Goal: Task Accomplishment & Management: Manage account settings

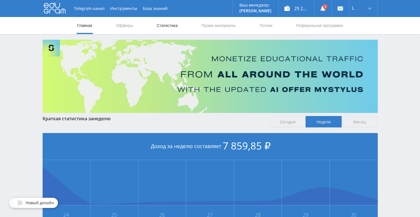
click at [167, 22] on link "Статистика" at bounding box center [167, 25] width 22 height 17
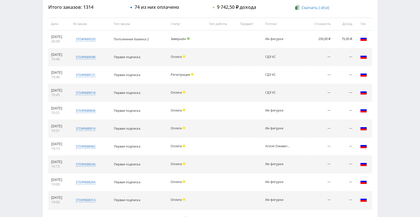
scroll to position [258, 0]
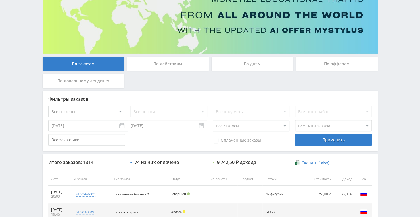
click at [249, 64] on div "По дням" at bounding box center [252, 64] width 82 height 14
click at [0, 0] on input "По дням" at bounding box center [0, 0] width 0 height 0
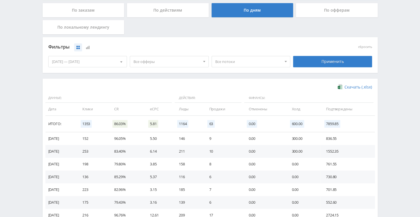
scroll to position [144, 0]
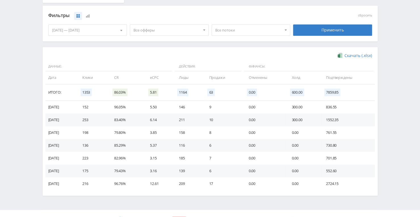
click at [220, 30] on span "Все потоки" at bounding box center [248, 30] width 66 height 11
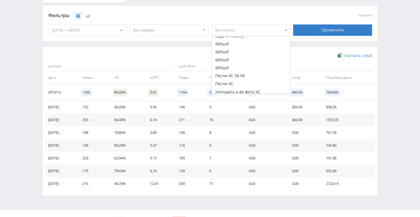
scroll to position [57, 0]
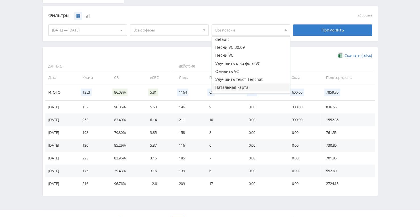
click at [234, 85] on button "Натальная карта" at bounding box center [251, 87] width 78 height 8
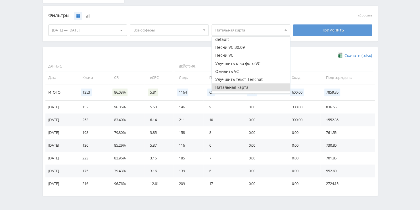
click at [309, 28] on div "Применить" at bounding box center [332, 29] width 79 height 11
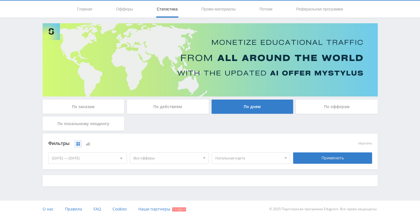
scroll to position [144, 0]
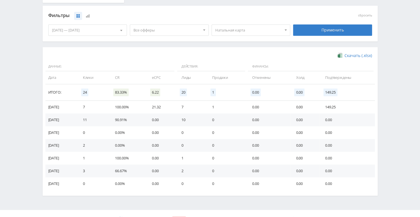
click at [266, 31] on span "Натальная карта" at bounding box center [248, 30] width 66 height 11
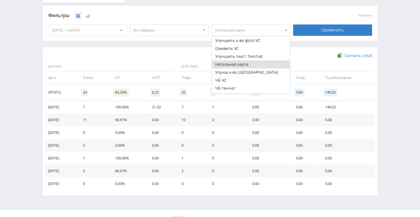
scroll to position [85, 0]
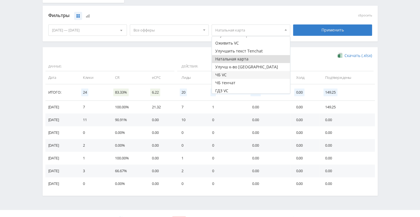
click at [238, 73] on button "ЧБ VC" at bounding box center [251, 75] width 78 height 8
click at [262, 55] on button "Натальная карта" at bounding box center [251, 59] width 78 height 8
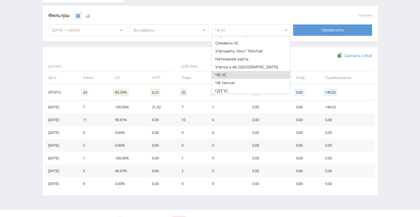
click at [307, 28] on div "Применить" at bounding box center [332, 29] width 79 height 11
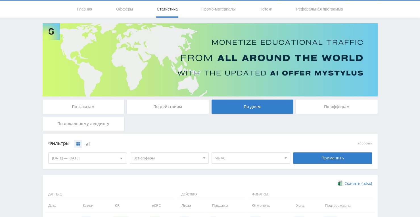
scroll to position [144, 0]
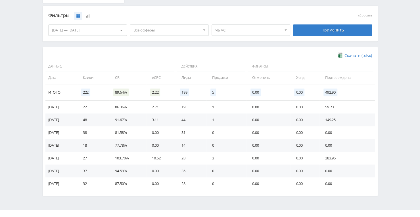
click at [221, 30] on span "ЧБ VC" at bounding box center [248, 30] width 66 height 11
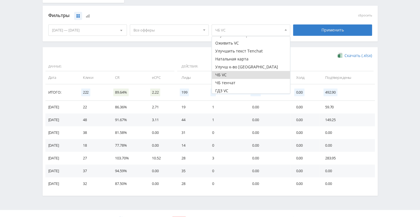
click at [235, 73] on button "ЧБ VC" at bounding box center [251, 75] width 78 height 8
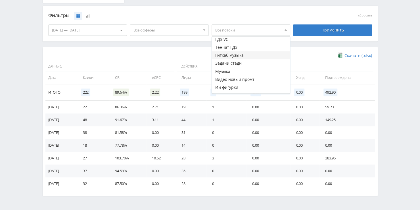
scroll to position [142, 0]
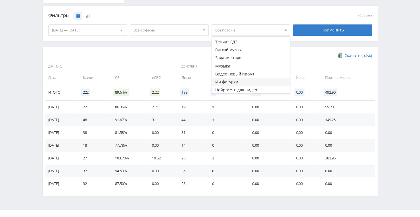
click at [238, 80] on button "Ии фигурки" at bounding box center [251, 82] width 78 height 8
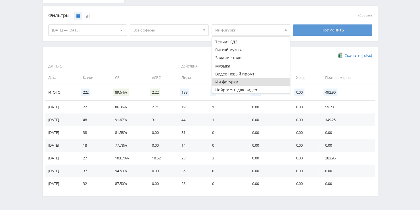
click at [321, 29] on div "Применить" at bounding box center [332, 29] width 79 height 11
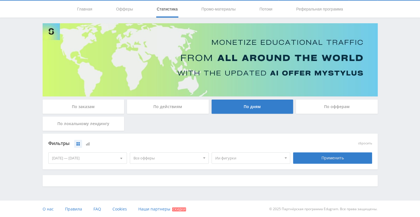
scroll to position [144, 0]
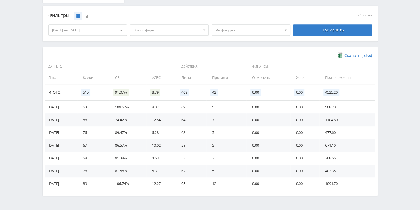
click at [227, 25] on span "Ии фигурки" at bounding box center [248, 30] width 66 height 11
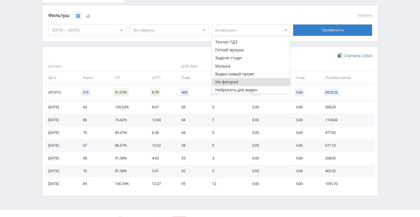
click at [227, 81] on button "Ии фигурки" at bounding box center [251, 82] width 78 height 8
click at [224, 64] on button "Музыка" at bounding box center [251, 66] width 78 height 8
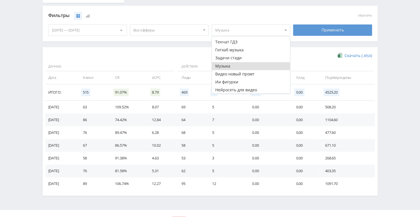
click at [308, 29] on div "Применить" at bounding box center [332, 29] width 79 height 11
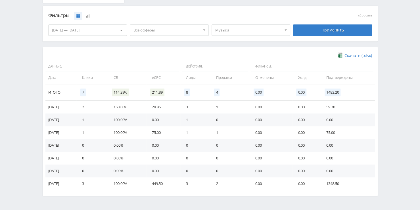
click at [238, 28] on span "Музыка" at bounding box center [248, 30] width 66 height 11
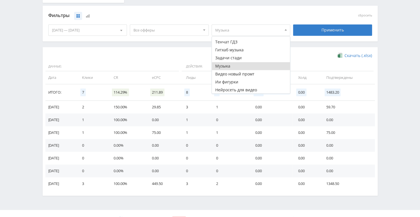
click at [241, 64] on button "Музыка" at bounding box center [251, 66] width 78 height 8
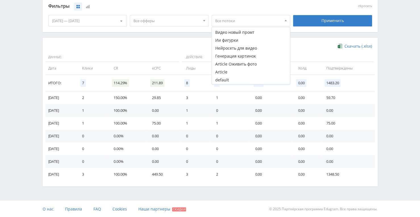
click at [158, 12] on div "Фильтры" at bounding box center [169, 6] width 245 height 13
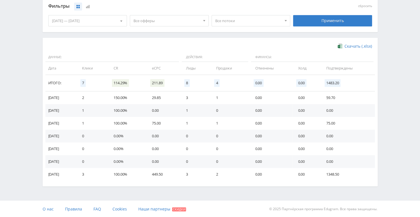
scroll to position [97, 0]
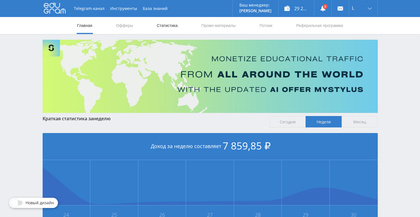
click at [164, 26] on link "Статистика" at bounding box center [167, 25] width 22 height 17
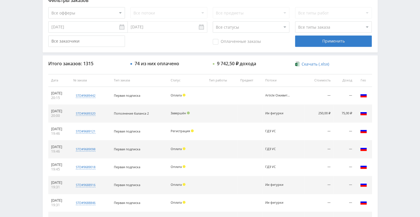
scroll to position [186, 0]
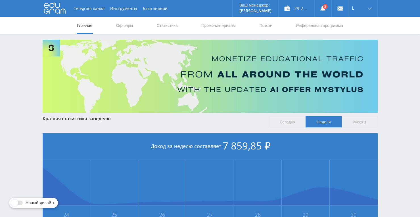
click at [184, 26] on nav "Главная Офферы Статистика Промо-материалы Потоки Реферальная программа" at bounding box center [210, 25] width 267 height 17
click at [175, 27] on link "Статистика" at bounding box center [167, 25] width 22 height 17
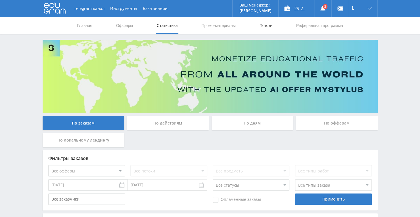
click at [266, 24] on link "Потоки" at bounding box center [265, 25] width 14 height 17
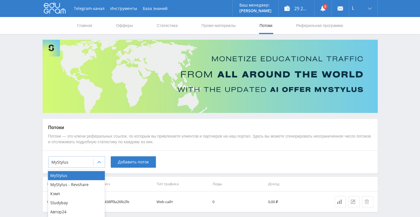
click at [96, 161] on div at bounding box center [98, 162] width 11 height 11
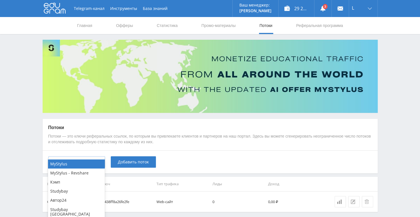
scroll to position [23, 0]
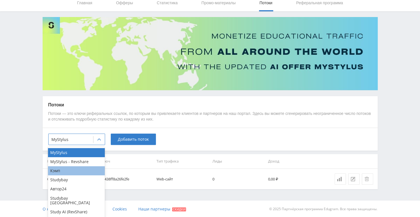
click at [82, 168] on div "Кэмп" at bounding box center [76, 170] width 57 height 9
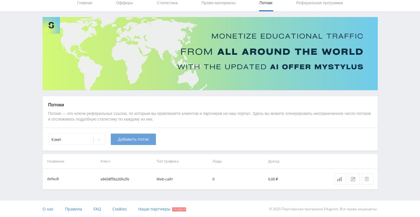
click at [124, 142] on button "Добавить поток" at bounding box center [133, 139] width 45 height 11
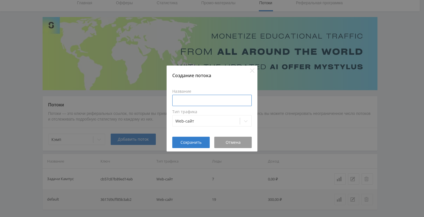
click at [183, 99] on input at bounding box center [211, 100] width 79 height 11
type input "R"
type input "Кэмп"
click at [200, 145] on span "Сохранить" at bounding box center [190, 142] width 21 height 5
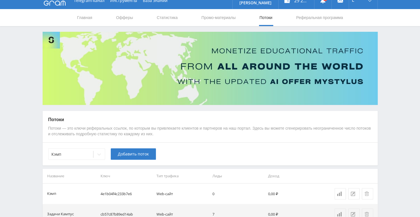
scroll to position [0, 0]
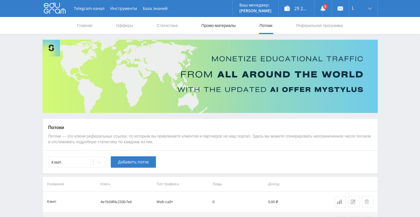
click at [219, 24] on link "Промо-материалы" at bounding box center [218, 25] width 35 height 17
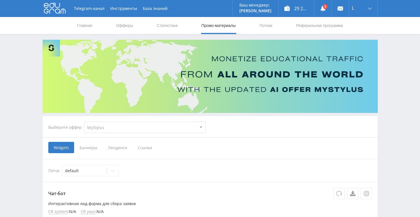
click at [198, 129] on select "MyStylus MyStylus - Revshare Кэмп Studybay Автор24 Studybay Brazil Study AI (Re…" at bounding box center [144, 127] width 121 height 11
select select "340"
click at [84, 122] on select "MyStylus MyStylus - Revshare Кэмп Studybay Автор24 Studybay Brazil Study AI (Re…" at bounding box center [144, 127] width 121 height 11
select select "340"
click at [117, 148] on span "Ссылки" at bounding box center [114, 147] width 25 height 11
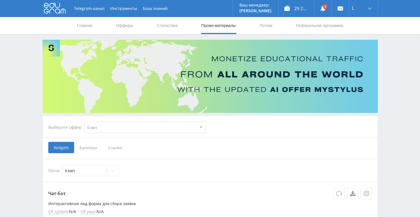
click at [0, 0] on input "Ссылки" at bounding box center [0, 0] width 0 height 0
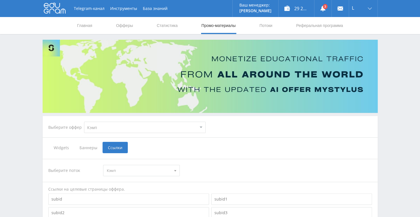
click at [91, 146] on span "Баннеры" at bounding box center [88, 147] width 28 height 11
click at [0, 0] on input "Баннеры" at bounding box center [0, 0] width 0 height 0
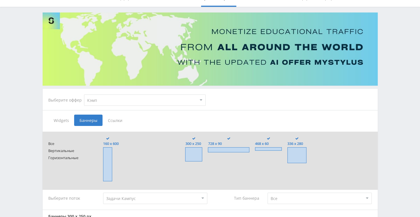
scroll to position [57, 0]
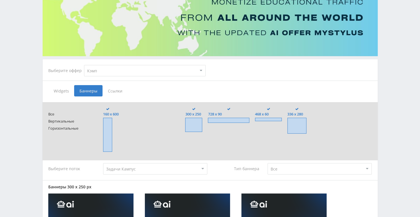
click at [302, 124] on span at bounding box center [296, 126] width 19 height 16
click at [0, 0] on input "336 x 280" at bounding box center [0, 0] width 0 height 0
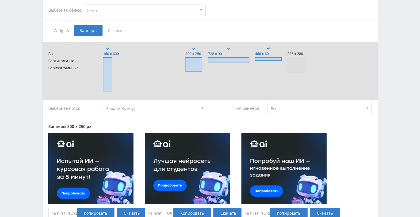
scroll to position [46, 0]
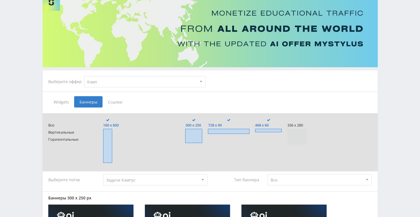
click at [197, 132] on span at bounding box center [193, 136] width 17 height 14
click at [0, 0] on input "300 x 250" at bounding box center [0, 0] width 0 height 0
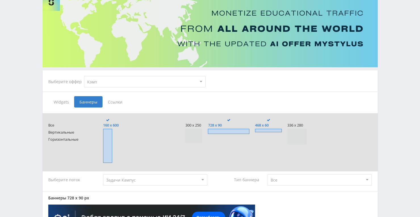
click at [197, 182] on select "Задачи Кампус default" at bounding box center [155, 179] width 104 height 11
click at [103, 174] on select "Задачи Кампус default" at bounding box center [155, 179] width 104 height 11
click at [289, 180] on select "Все Заказчики Авторы" at bounding box center [319, 179] width 104 height 11
click at [267, 174] on select "Все Заказчики Авторы" at bounding box center [319, 179] width 104 height 11
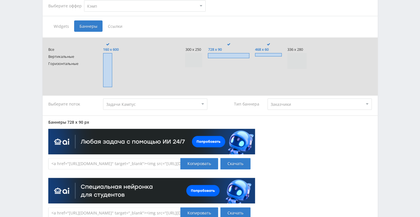
scroll to position [131, 0]
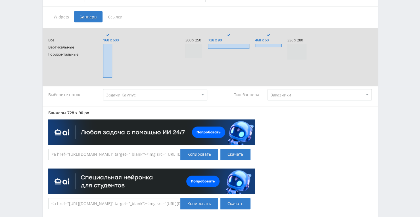
click at [275, 97] on select "Все Заказчики Авторы" at bounding box center [319, 94] width 104 height 11
select select "all"
click at [267, 89] on select "Все Заказчики Авторы" at bounding box center [319, 94] width 104 height 11
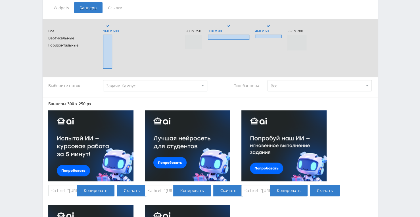
scroll to position [74, 0]
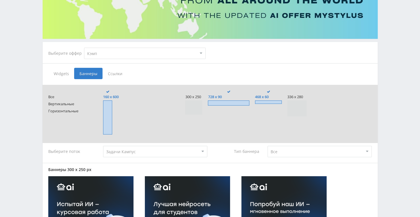
click at [184, 52] on select "MyStylus MyStylus - Revshare Кэмп Studybay Автор24 Studybay Brazil Study AI (Re…" at bounding box center [144, 53] width 121 height 11
click at [282, 60] on div "Выберите оффер MyStylus MyStylus - Revshare Кэмп Studybay Автор24 Studybay Braz…" at bounding box center [210, 53] width 333 height 20
click at [110, 72] on span "Ссылки" at bounding box center [114, 73] width 25 height 11
click at [0, 0] on input "Ссылки" at bounding box center [0, 0] width 0 height 0
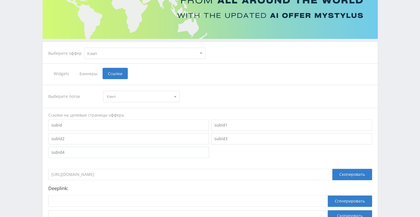
click at [173, 95] on div at bounding box center [175, 96] width 9 height 11
click at [169, 104] on button "Кэмп" at bounding box center [141, 107] width 76 height 8
click at [242, 76] on div "Widgets Баннеры Ссылки" at bounding box center [209, 73] width 323 height 11
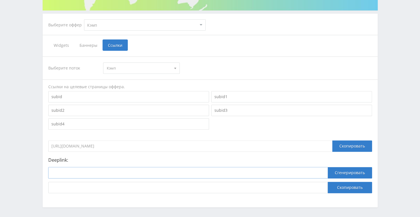
click at [185, 173] on input at bounding box center [187, 172] width 279 height 11
paste input "https://kampus.ai/ecosystem/text-copilot"
type input "https://kampus.ai/ecosystem/text-copilot"
click at [357, 172] on button "Сгенерировать" at bounding box center [349, 172] width 44 height 11
click at [348, 184] on button "Скопировать" at bounding box center [349, 187] width 44 height 11
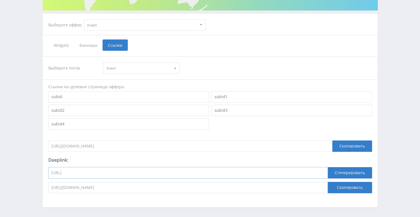
drag, startPoint x: 156, startPoint y: 173, endPoint x: 33, endPoint y: 165, distance: 123.4
click at [33, 165] on div "Telegram-канал Инструменты База знаний Ваш менеджер: Alex Alex Online @edugram_…" at bounding box center [210, 68] width 420 height 341
paste input "ask-solver"
type input "https://kampus.ai/ecosystem/task-solver"
click at [336, 173] on button "Сгенерировать" at bounding box center [349, 172] width 44 height 11
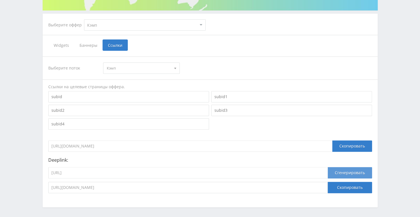
click at [333, 172] on button "Сгенерировать" at bounding box center [349, 172] width 44 height 11
click at [334, 184] on button "Скопировать" at bounding box center [349, 187] width 44 height 11
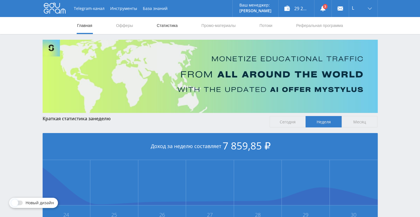
click at [170, 22] on link "Статистика" at bounding box center [167, 25] width 22 height 17
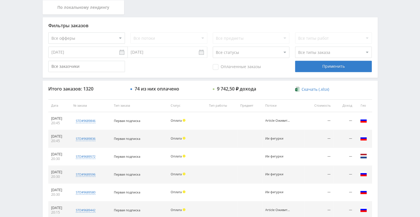
scroll to position [129, 0]
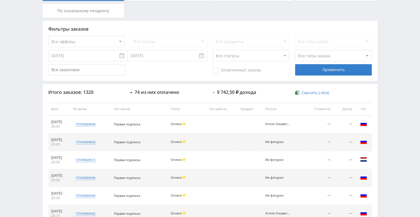
click at [345, 55] on select "Все типы заказа Ребилл Новый заказ" at bounding box center [333, 55] width 77 height 11
select select "1"
click at [295, 50] on select "Все типы заказа Ребилл Новый заказ" at bounding box center [333, 55] width 77 height 11
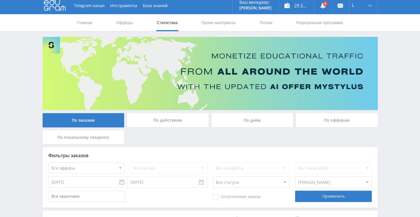
scroll to position [0, 0]
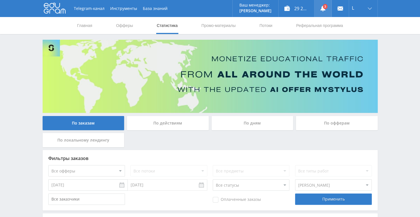
click at [321, 7] on icon at bounding box center [323, 9] width 6 height 6
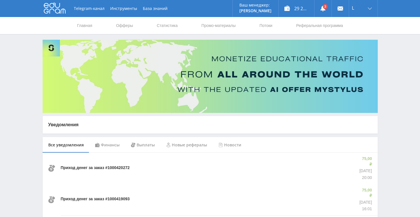
click at [100, 146] on div "Финансы" at bounding box center [107, 145] width 36 height 16
click at [149, 143] on div "Выплаты" at bounding box center [142, 145] width 35 height 16
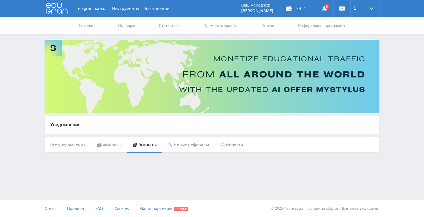
click at [113, 148] on div "Финансы" at bounding box center [109, 145] width 36 height 16
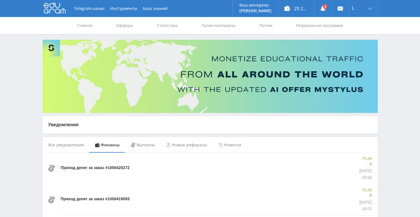
click at [53, 9] on icon at bounding box center [55, 7] width 22 height 11
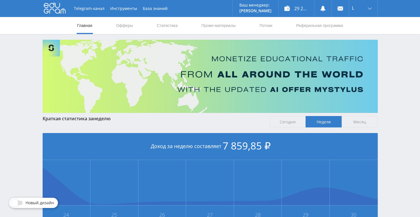
click at [358, 122] on span "Месяц" at bounding box center [359, 121] width 36 height 11
click at [0, 0] on input "Месяц" at bounding box center [0, 0] width 0 height 0
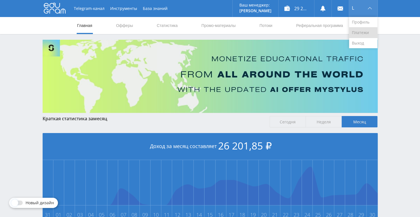
click at [363, 33] on link "Платежи" at bounding box center [363, 33] width 28 height 10
